Goal: Understand process/instructions

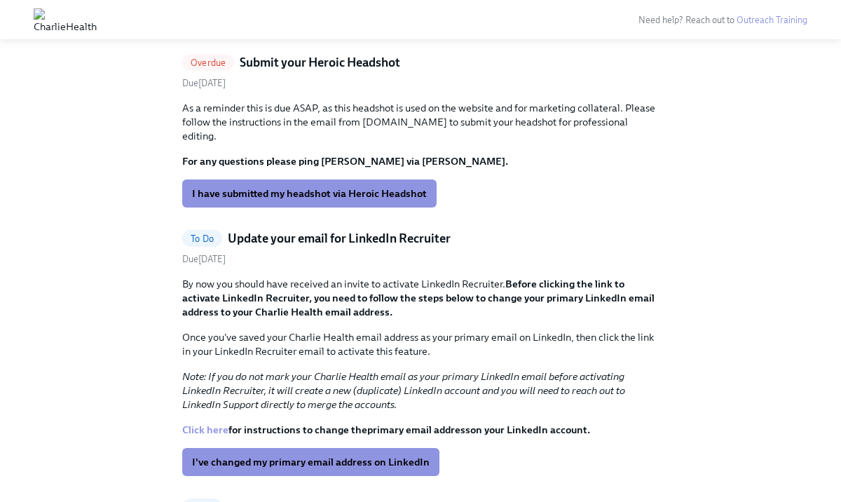
scroll to position [384, 0]
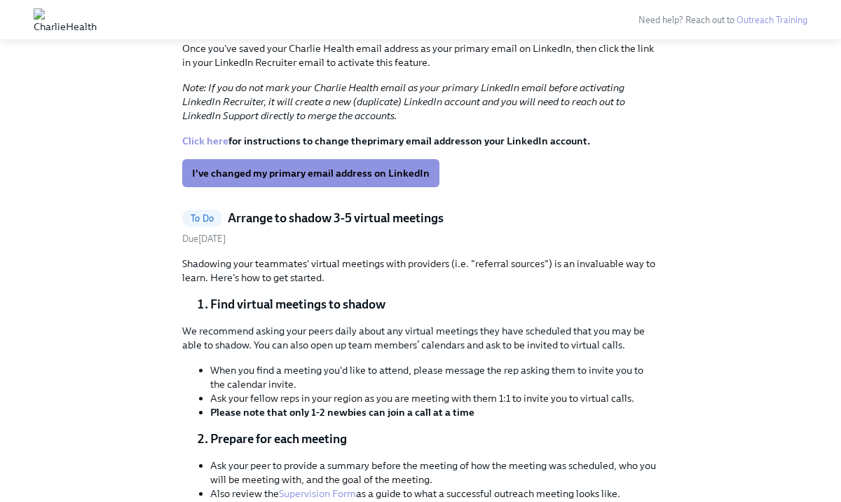
click at [343, 264] on p "Shadowing your teammates' virtual meetings with providers (i.e. "referral sourc…" at bounding box center [420, 270] width 476 height 28
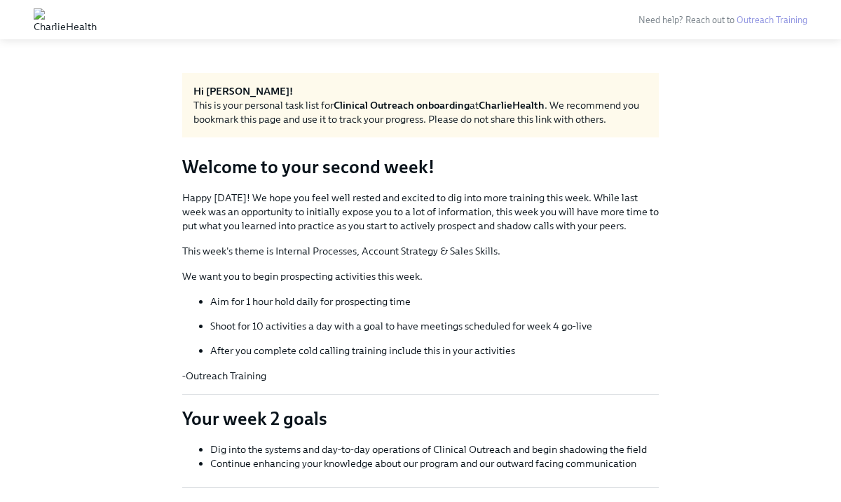
click at [319, 164] on h3 "Welcome to your second week!" at bounding box center [420, 166] width 476 height 25
